Goal: Task Accomplishment & Management: Complete application form

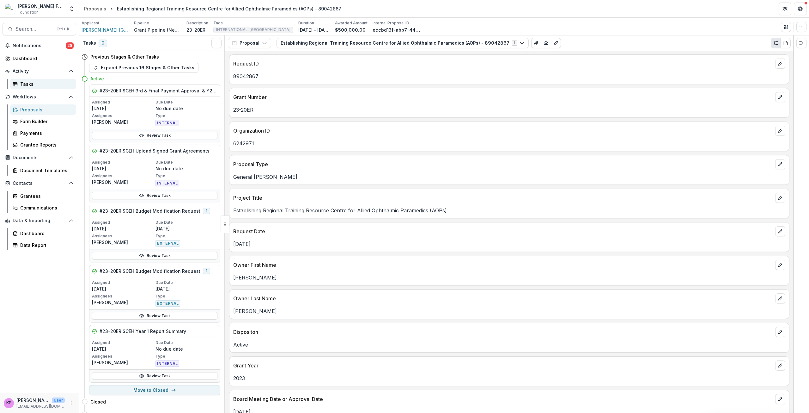
click at [27, 83] on div "Tasks" at bounding box center [45, 84] width 51 height 7
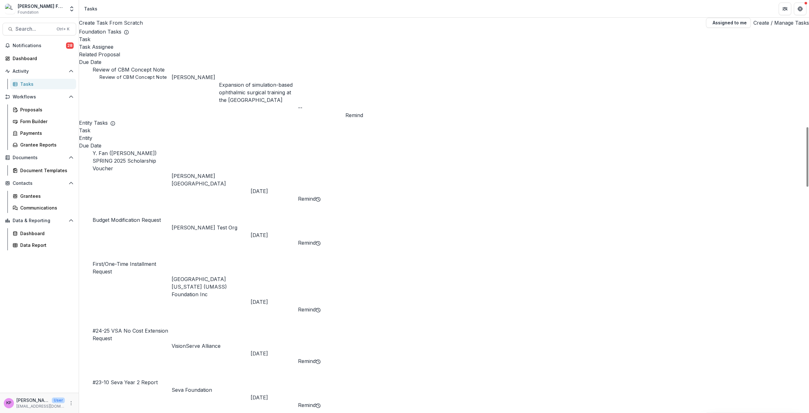
click at [154, 66] on link "Review of CBM Concept Note" at bounding box center [129, 69] width 72 height 6
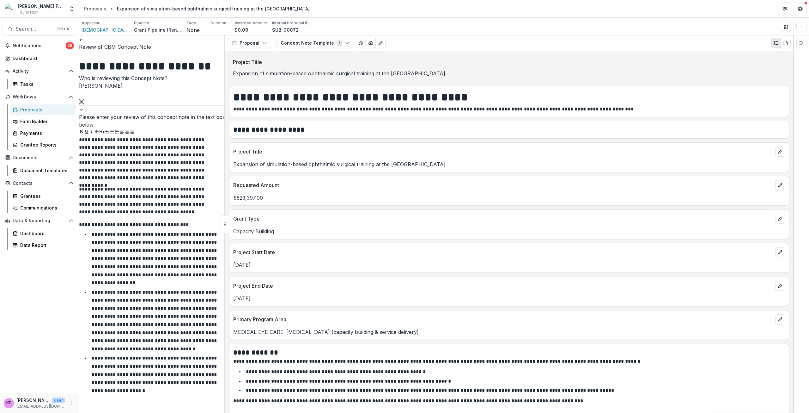
scroll to position [190, 0]
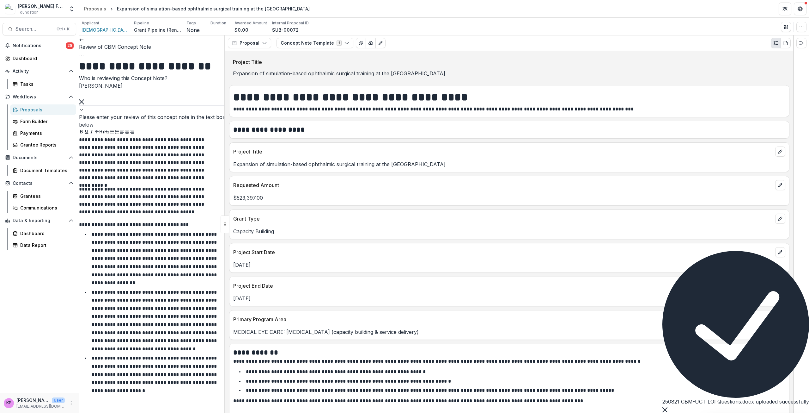
scroll to position [479, 0]
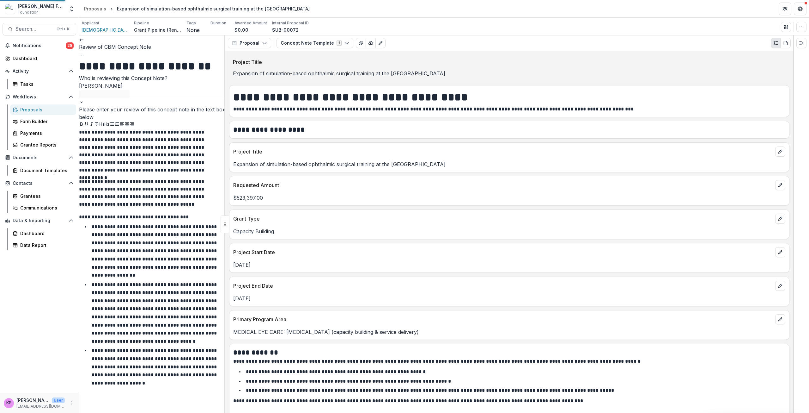
scroll to position [469, 0]
